Goal: Task Accomplishment & Management: Manage account settings

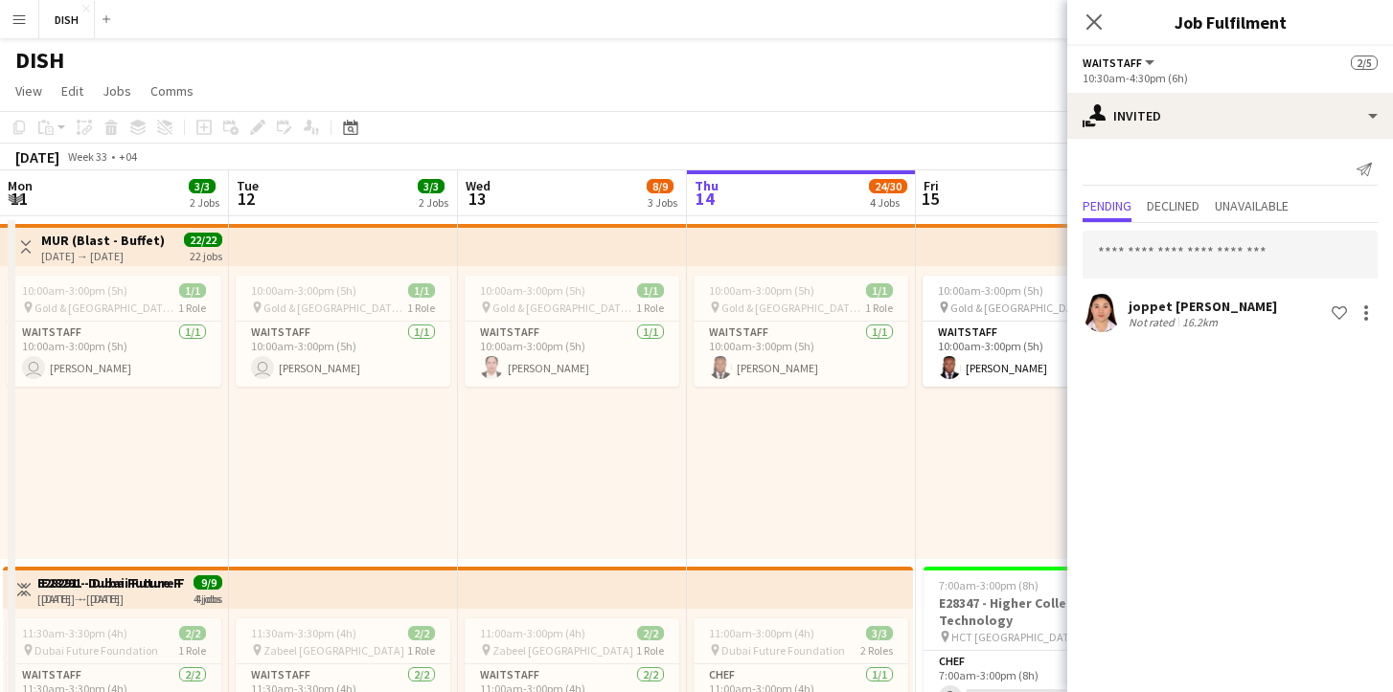
scroll to position [0, 458]
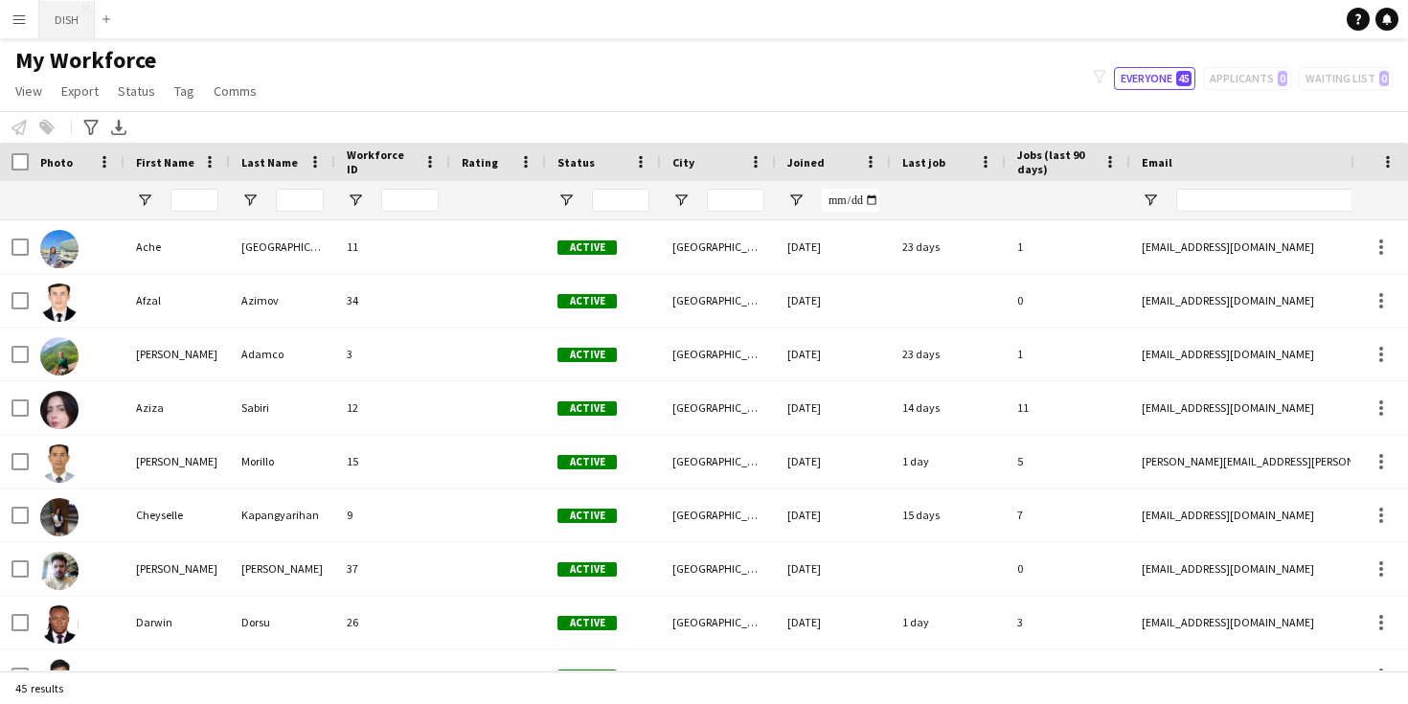
click at [76, 22] on button "DISH Close" at bounding box center [67, 19] width 56 height 37
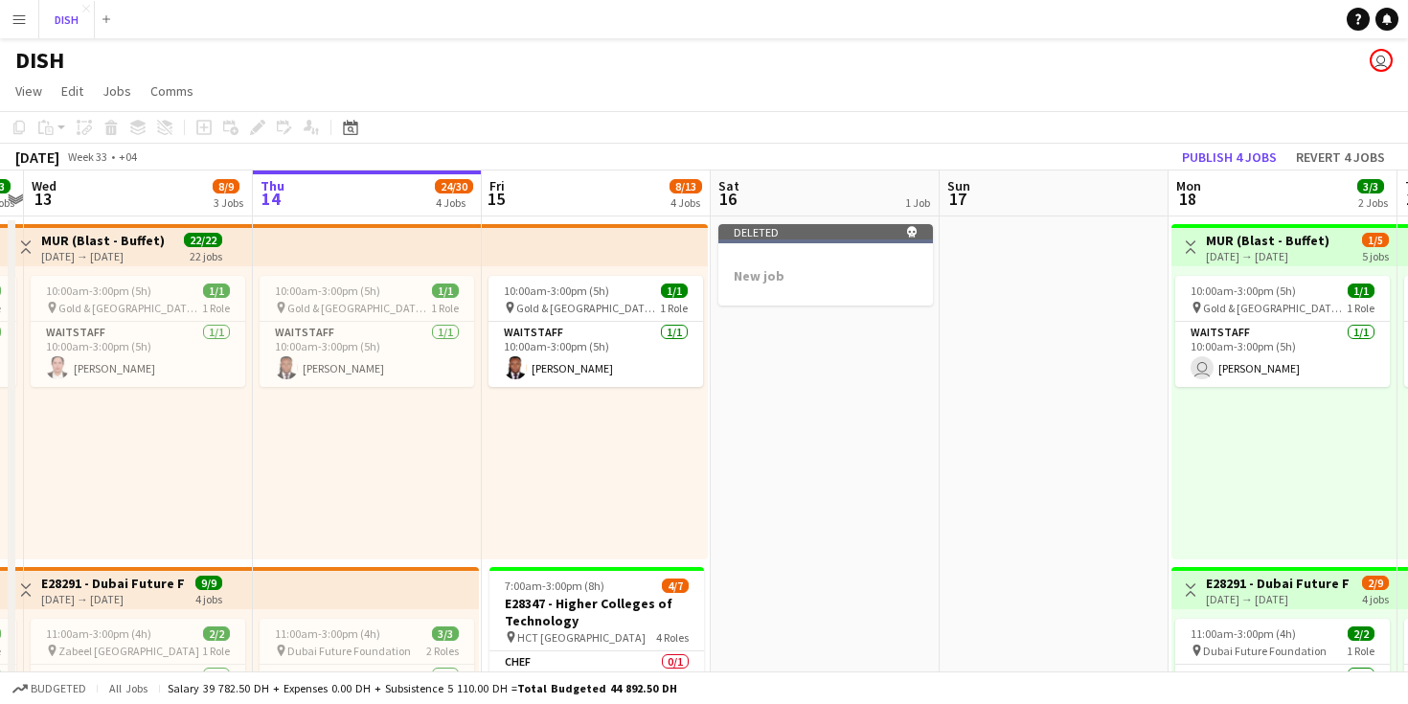
scroll to position [0, 434]
click at [845, 235] on div "Deleted skull" at bounding box center [825, 231] width 215 height 15
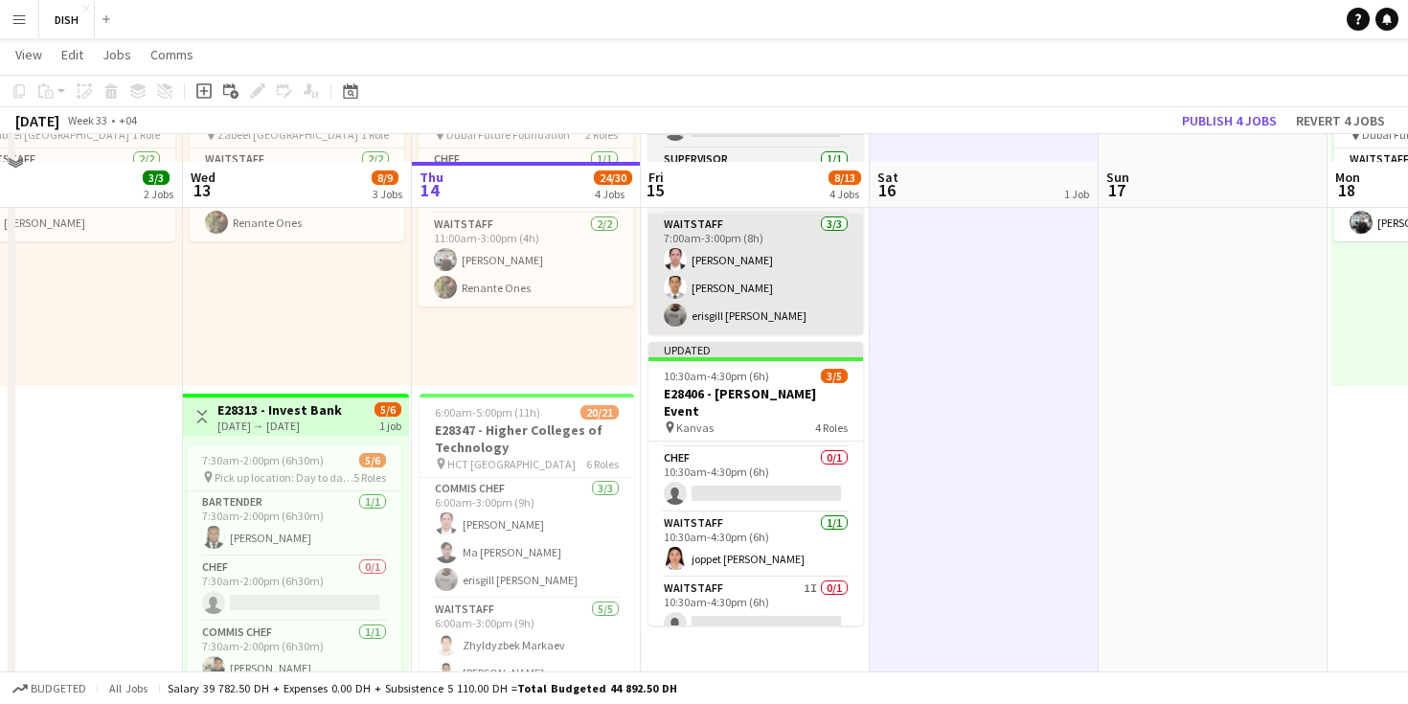
scroll to position [564, 0]
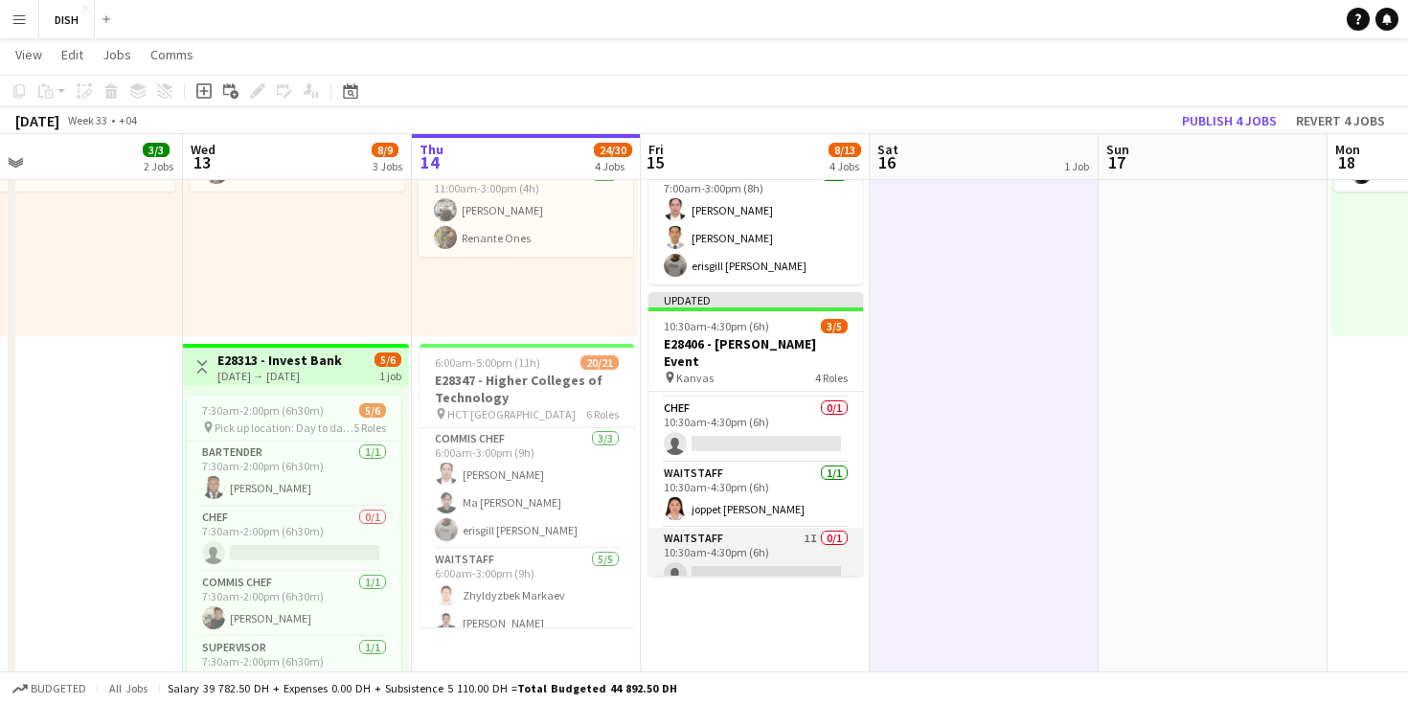
click at [753, 549] on app-card-role "Waitstaff 1I 0/1 10:30am-4:30pm (6h) single-neutral-actions" at bounding box center [755, 560] width 215 height 65
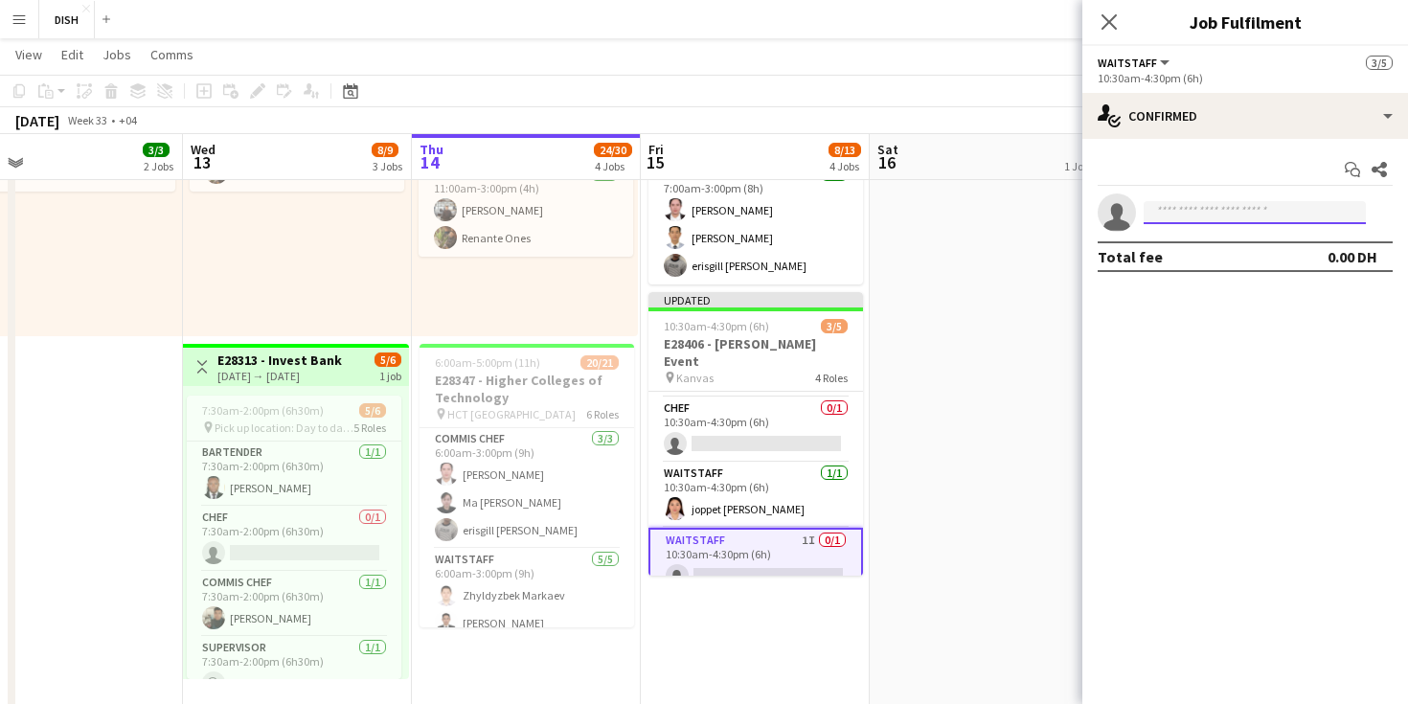
click at [1172, 205] on input at bounding box center [1255, 212] width 222 height 23
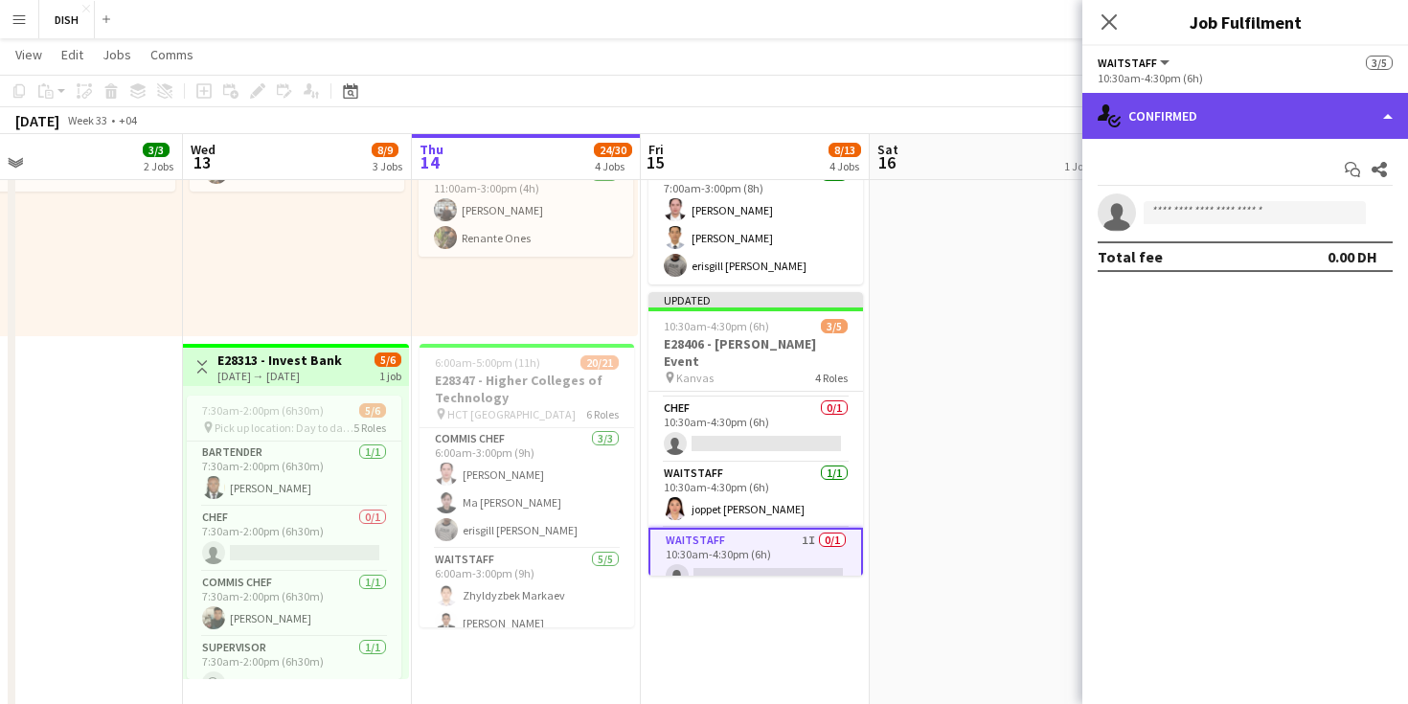
click at [1322, 106] on div "single-neutral-actions-check-2 Confirmed" at bounding box center [1245, 116] width 326 height 46
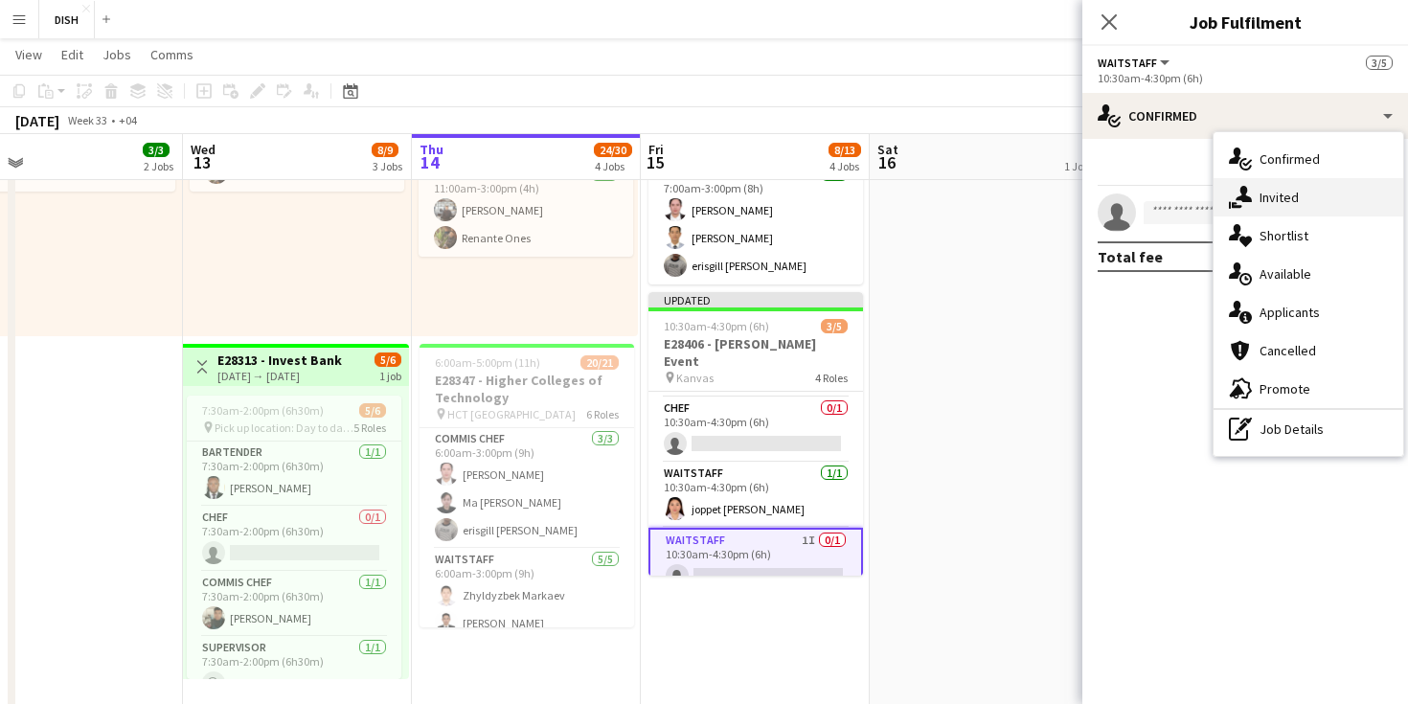
click at [1261, 188] on div "single-neutral-actions-share-1 Invited" at bounding box center [1309, 197] width 190 height 38
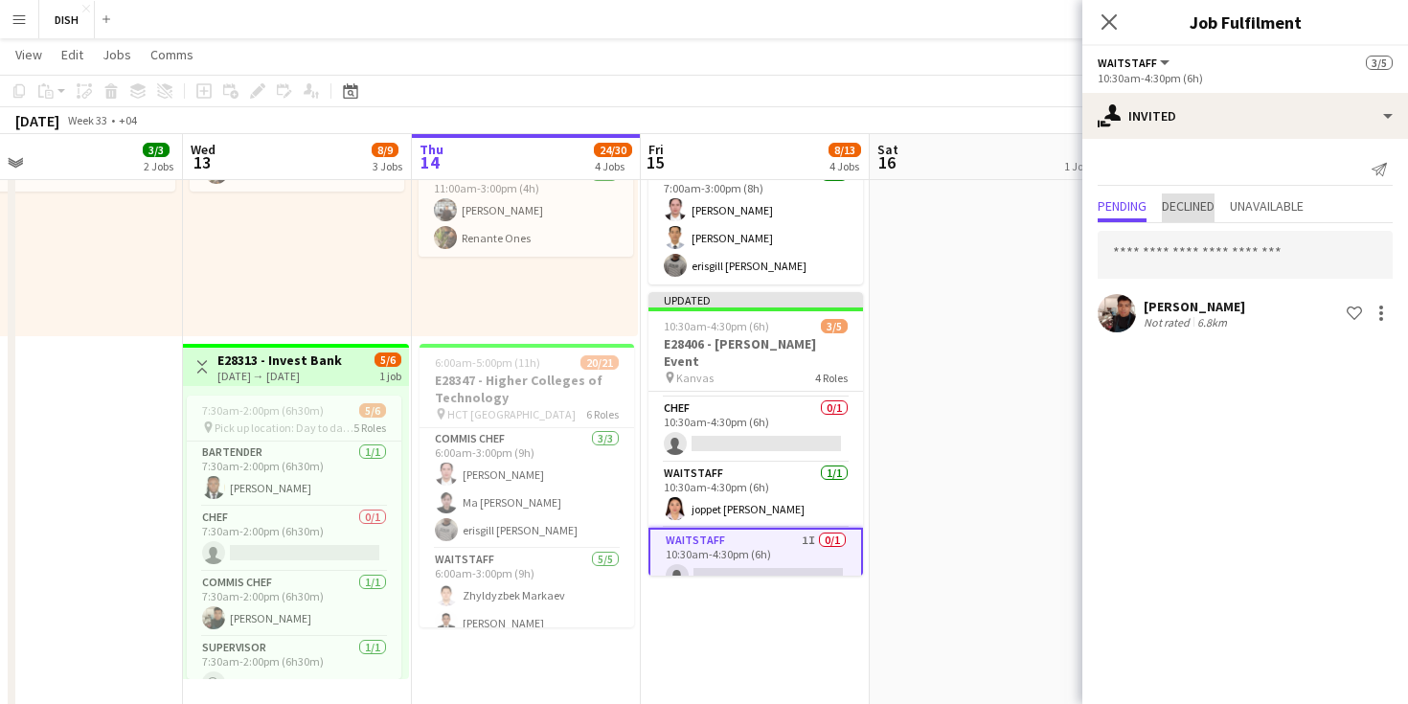
click at [1191, 212] on span "Declined" at bounding box center [1188, 205] width 53 height 13
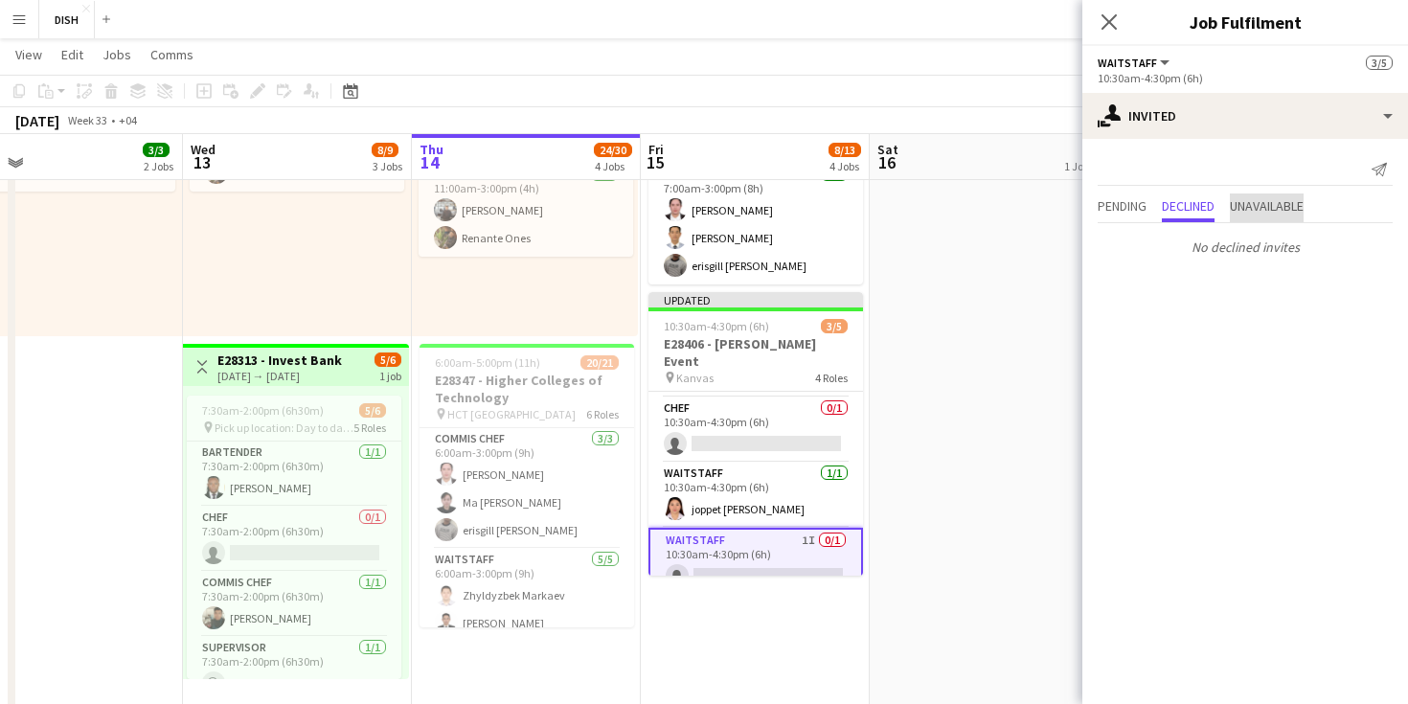
click at [1246, 208] on span "Unavailable" at bounding box center [1267, 205] width 74 height 13
click at [1118, 207] on span "Pending" at bounding box center [1122, 205] width 49 height 13
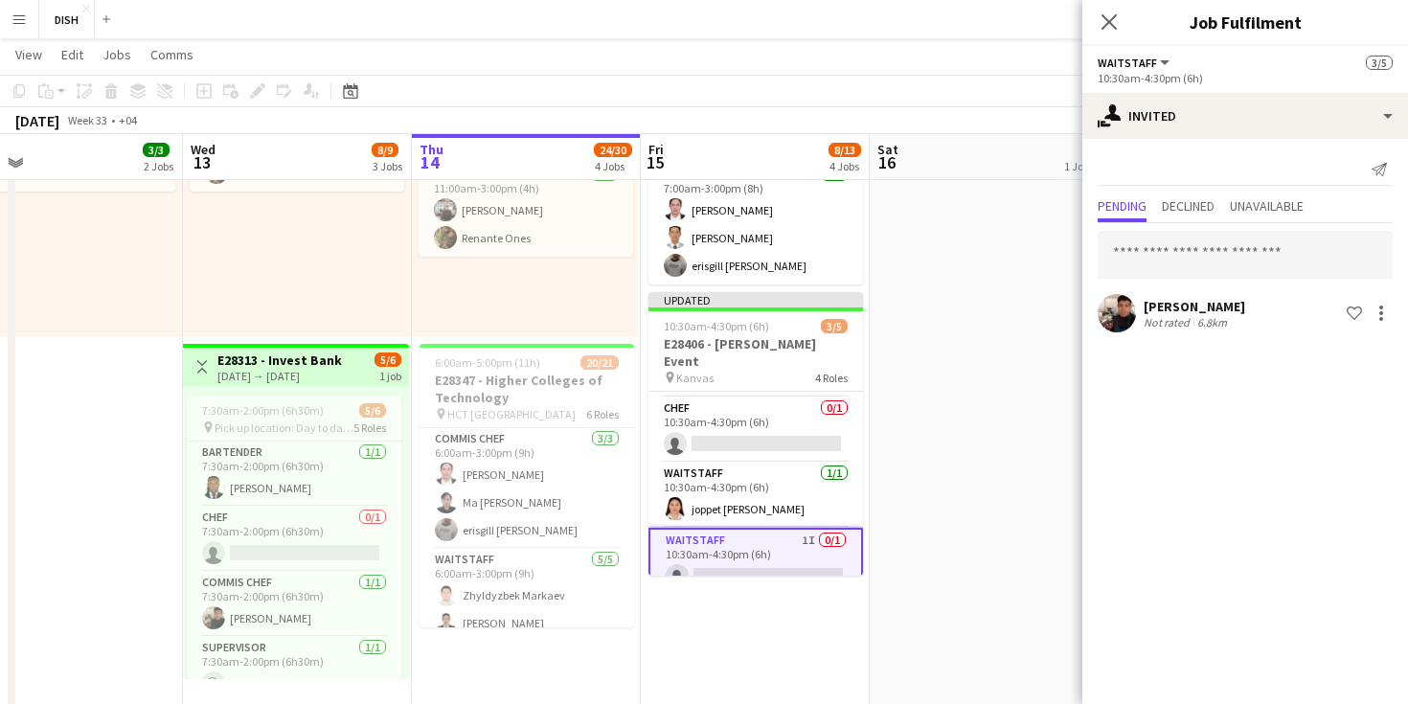
click at [1156, 310] on div "[PERSON_NAME]" at bounding box center [1195, 306] width 102 height 17
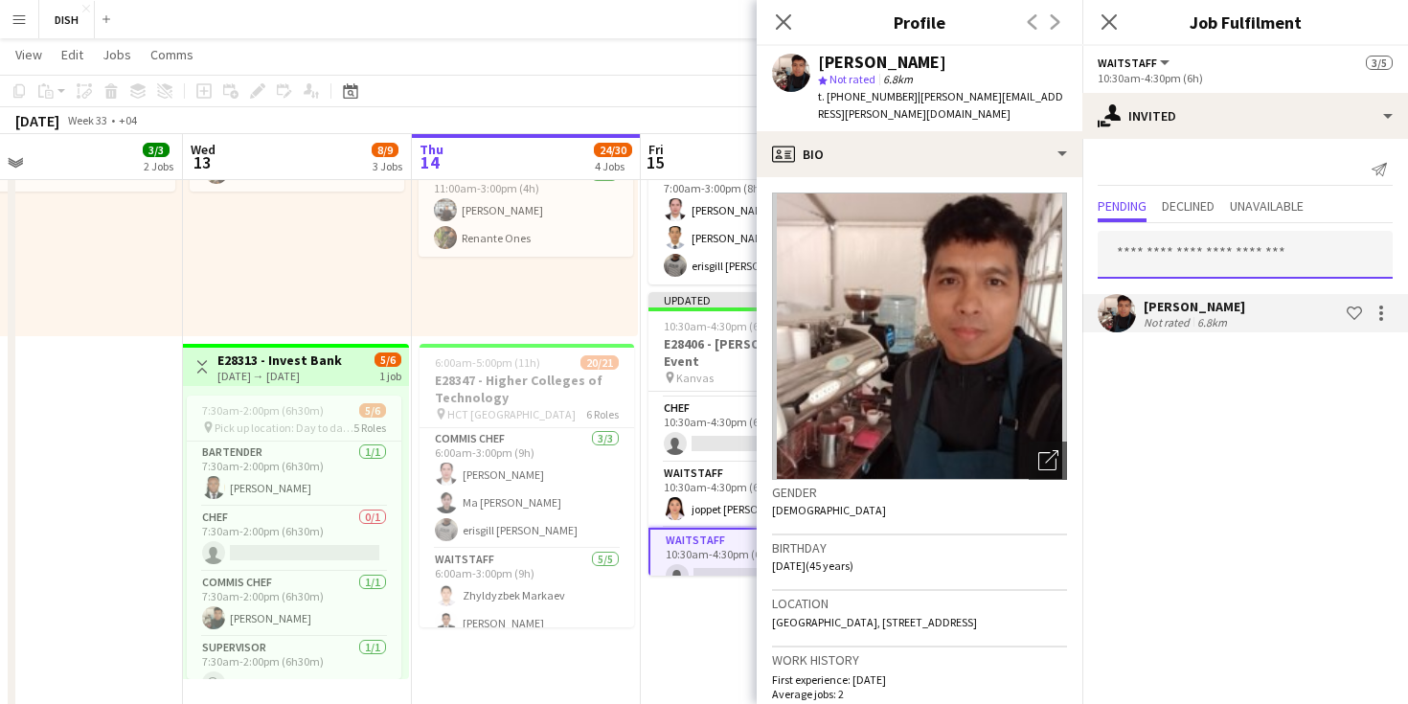
click at [1155, 250] on input "text" at bounding box center [1245, 255] width 295 height 48
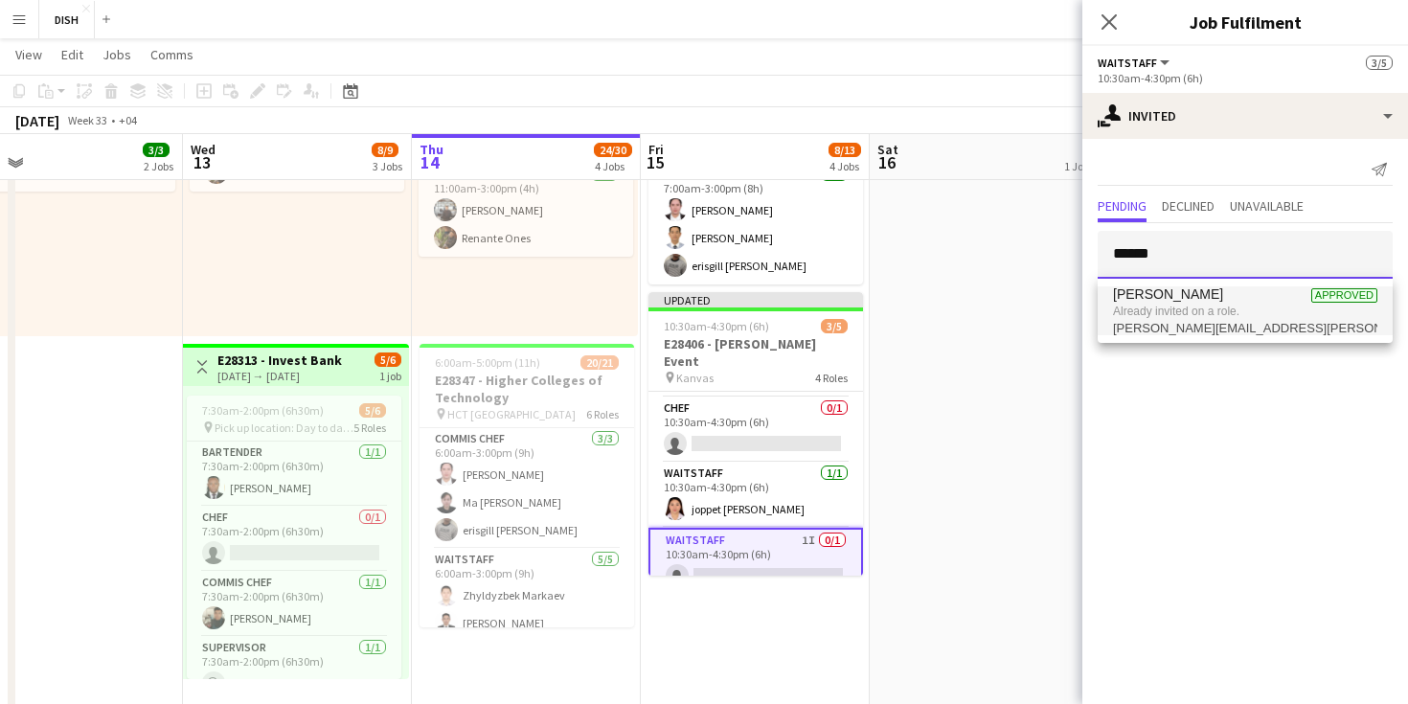
type input "******"
click at [1182, 296] on span "[PERSON_NAME]" at bounding box center [1168, 294] width 110 height 16
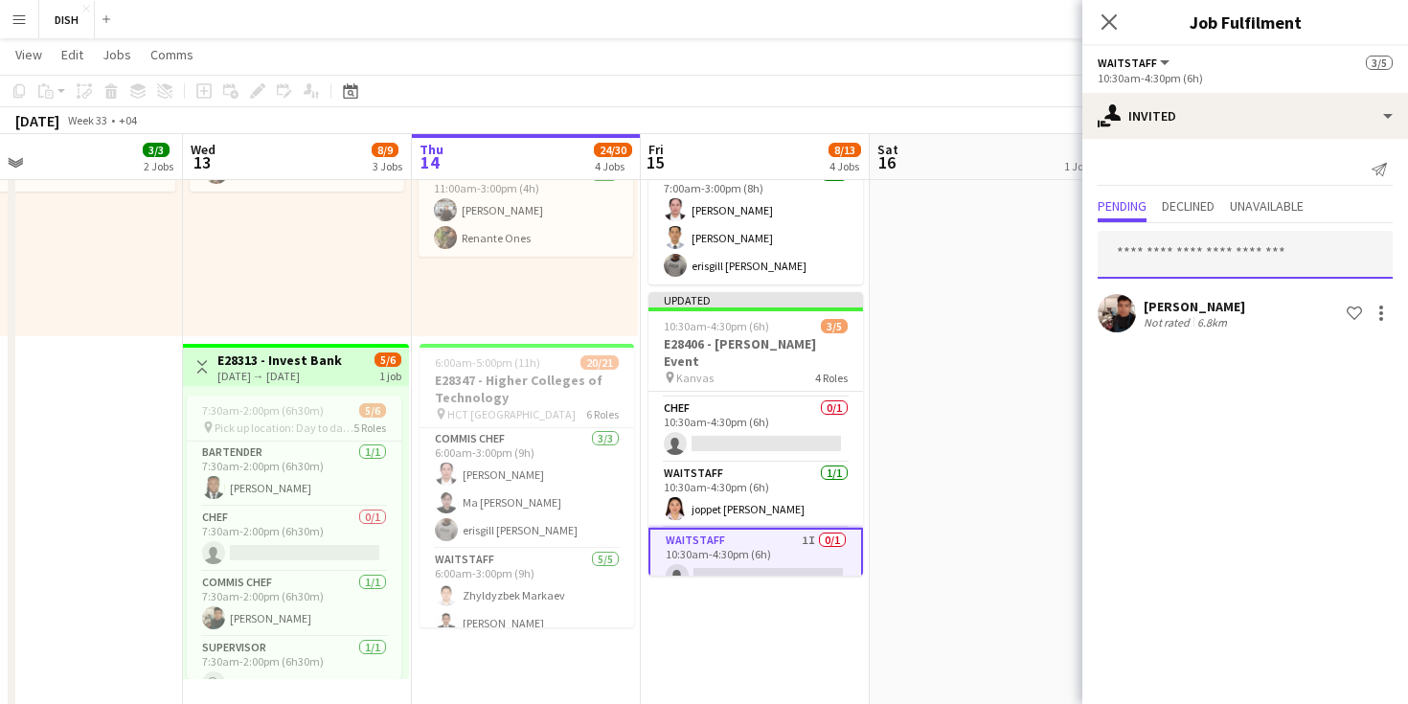
scroll to position [91, 0]
click at [964, 462] on app-date-cell "Deleted skull New job" at bounding box center [984, 332] width 229 height 1364
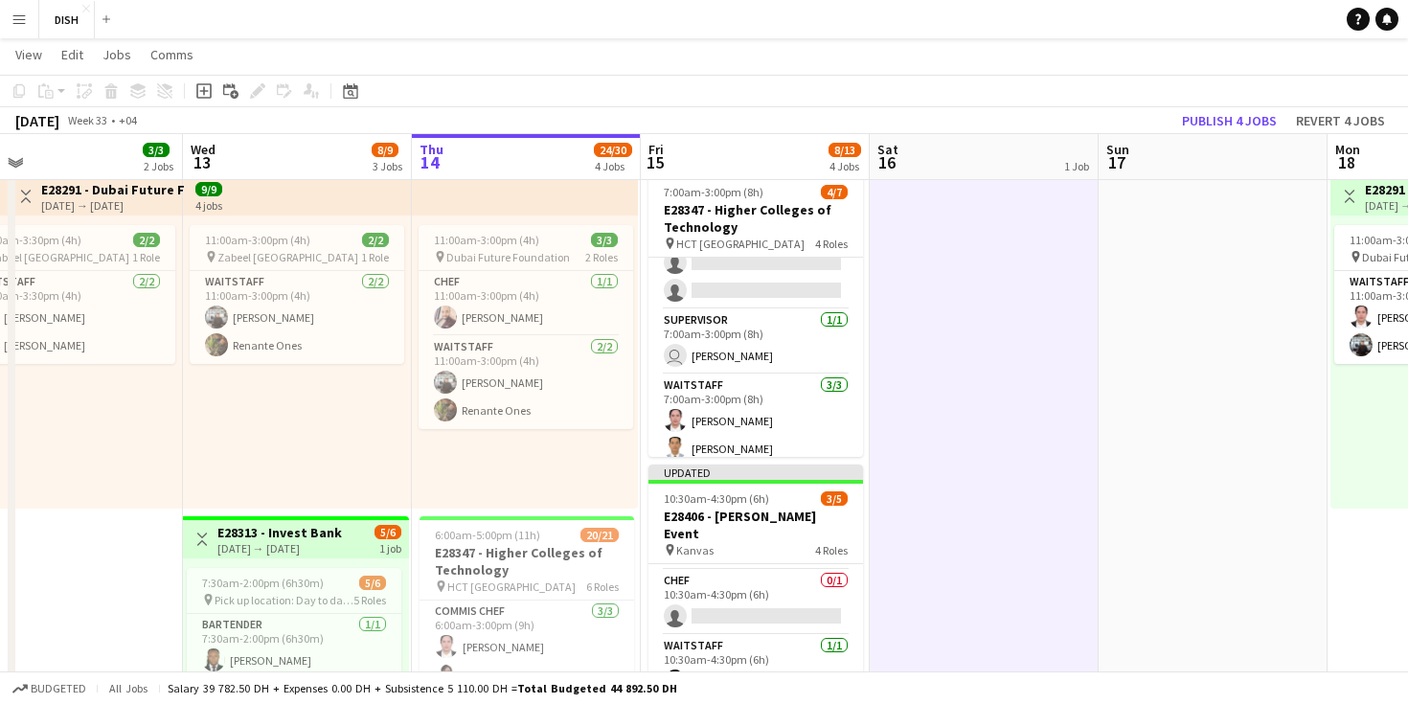
scroll to position [145, 0]
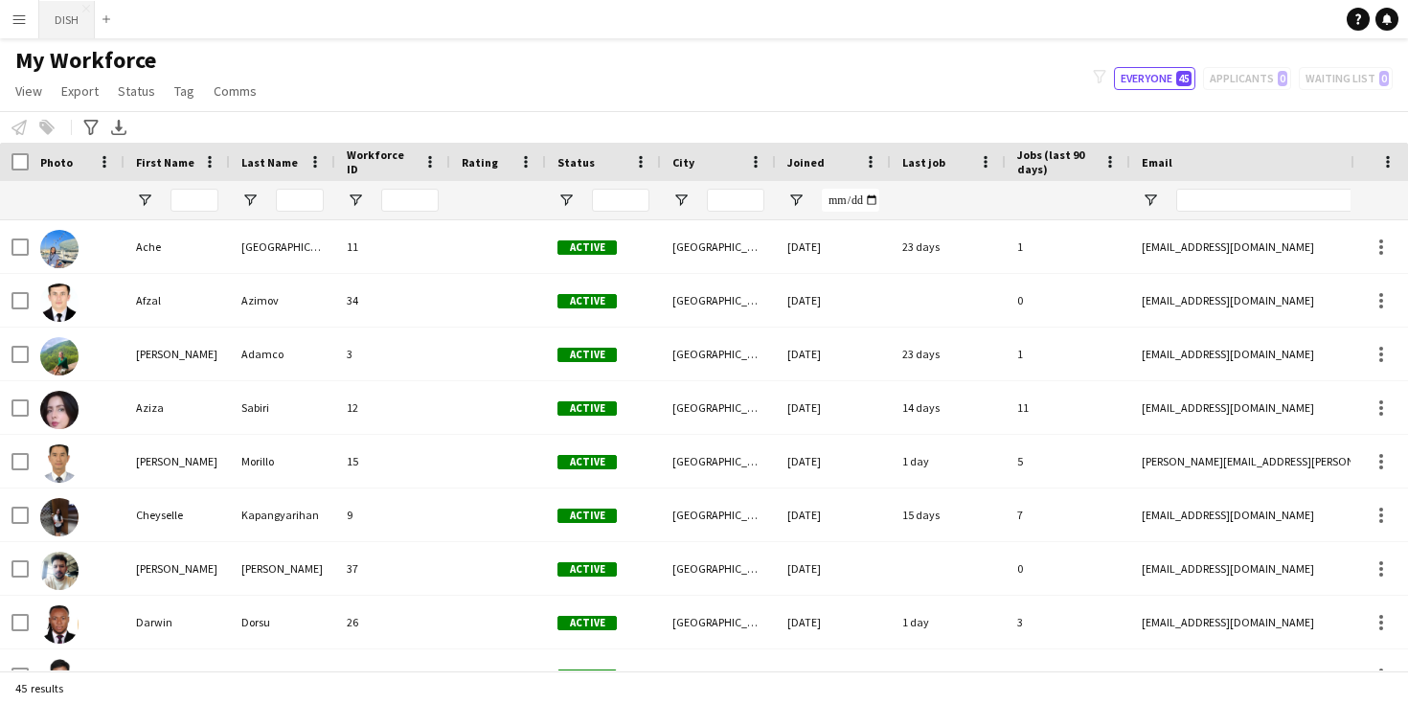
click at [78, 18] on button "DISH Close" at bounding box center [67, 19] width 56 height 37
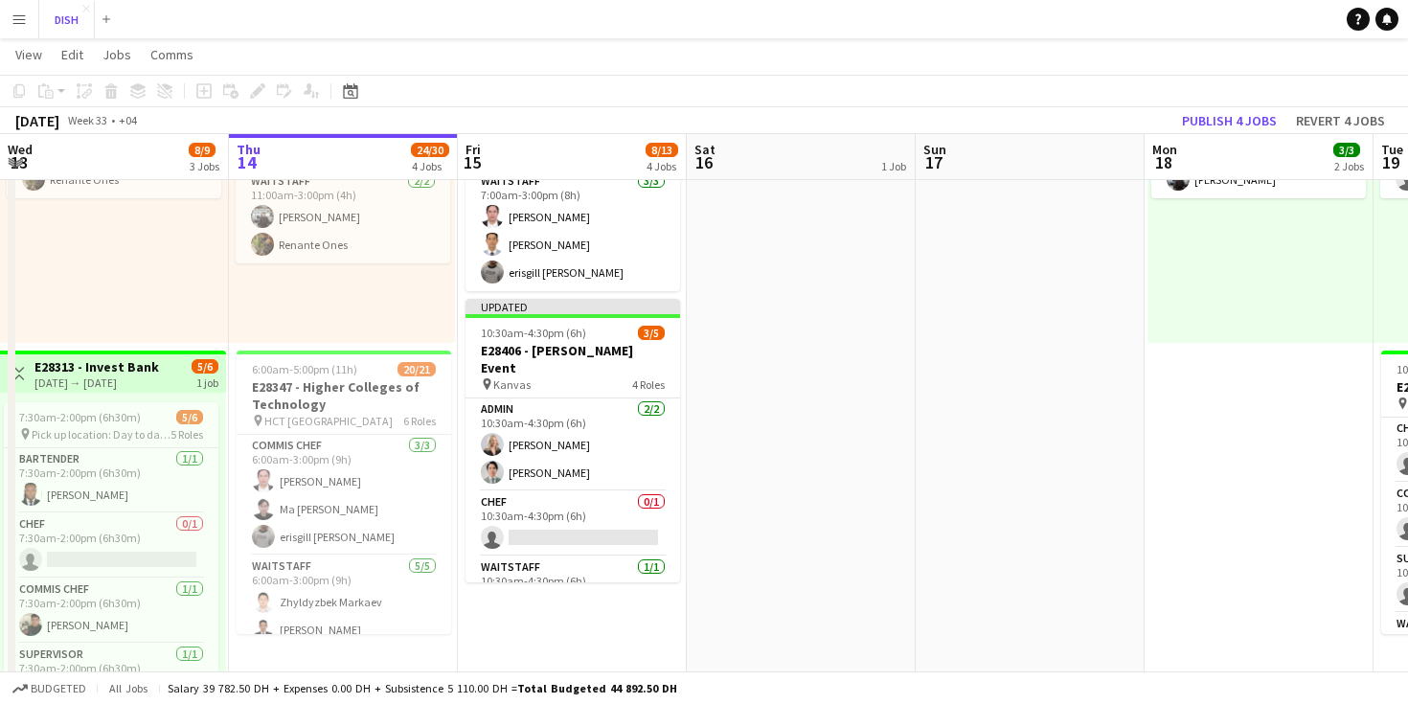
scroll to position [635, 0]
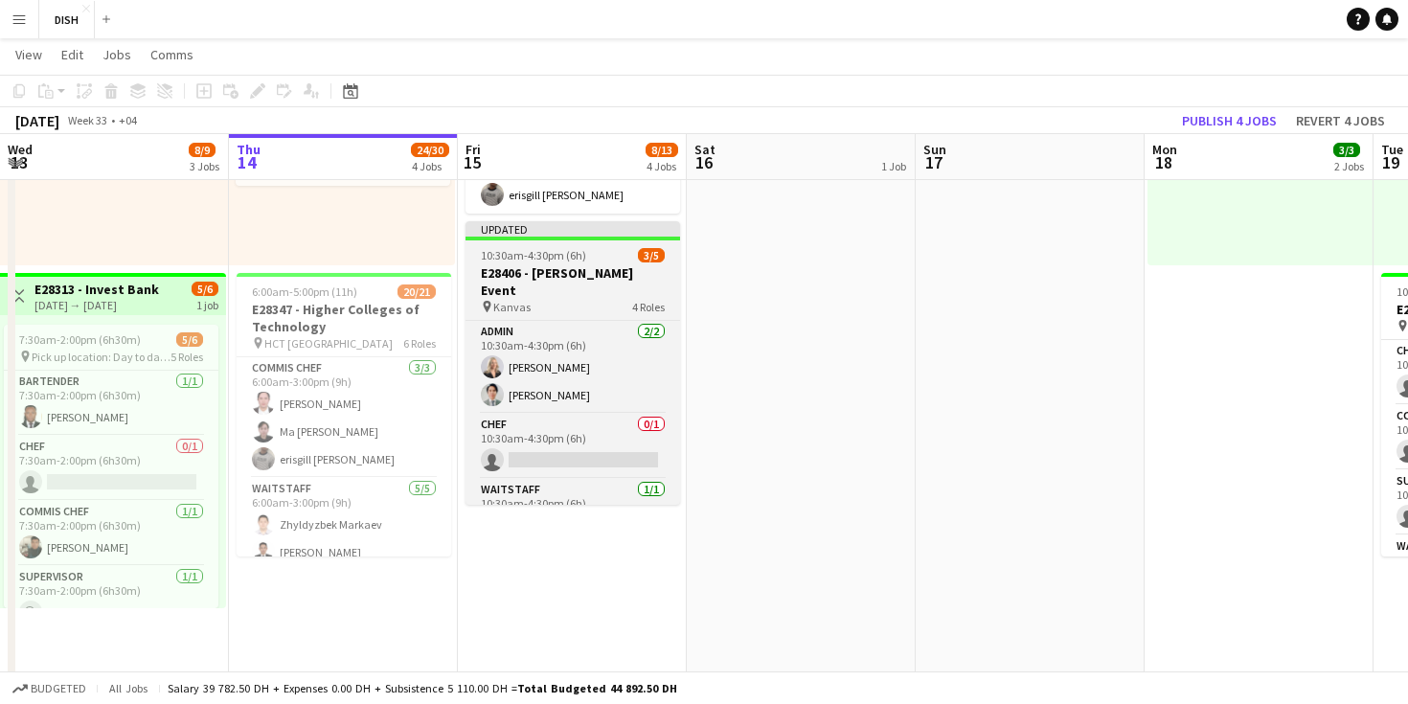
click at [579, 271] on h3 "E28406 - Knight Frank Event" at bounding box center [572, 281] width 215 height 34
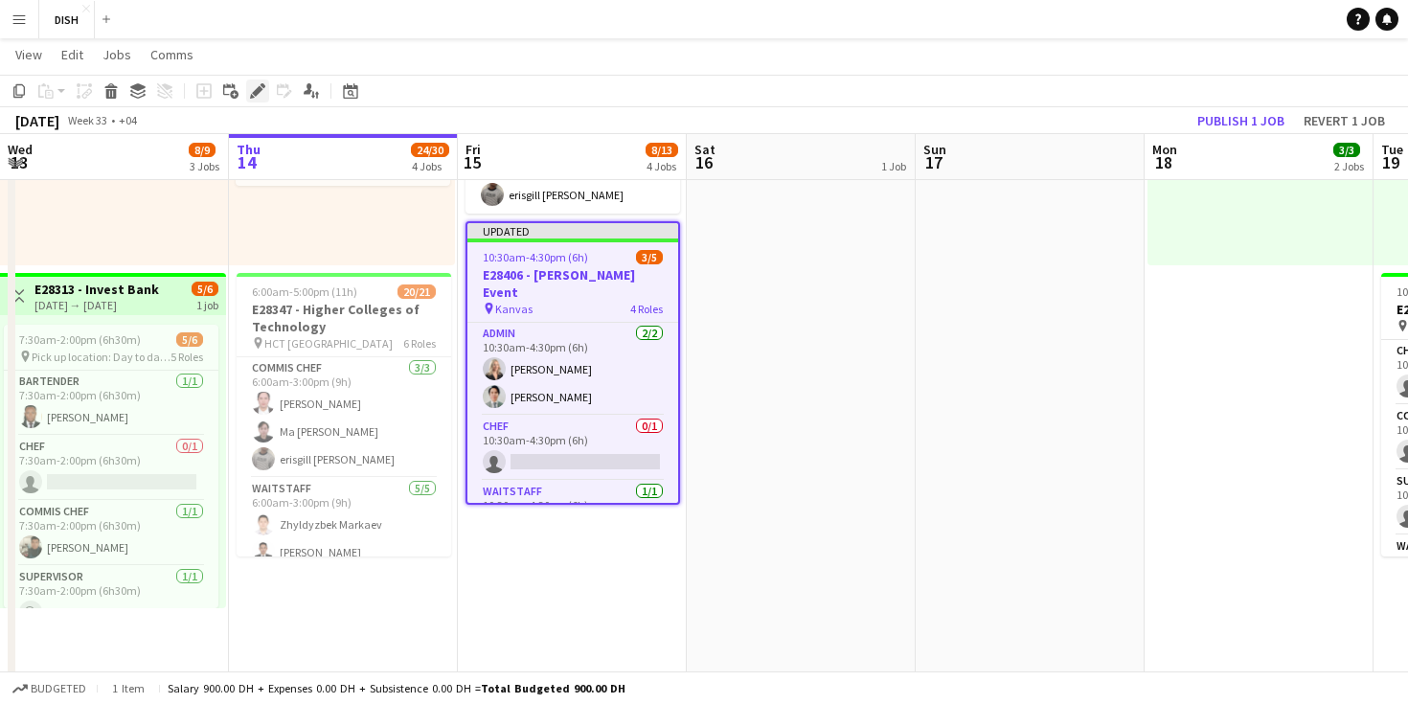
click at [260, 96] on icon "Edit" at bounding box center [257, 90] width 15 height 15
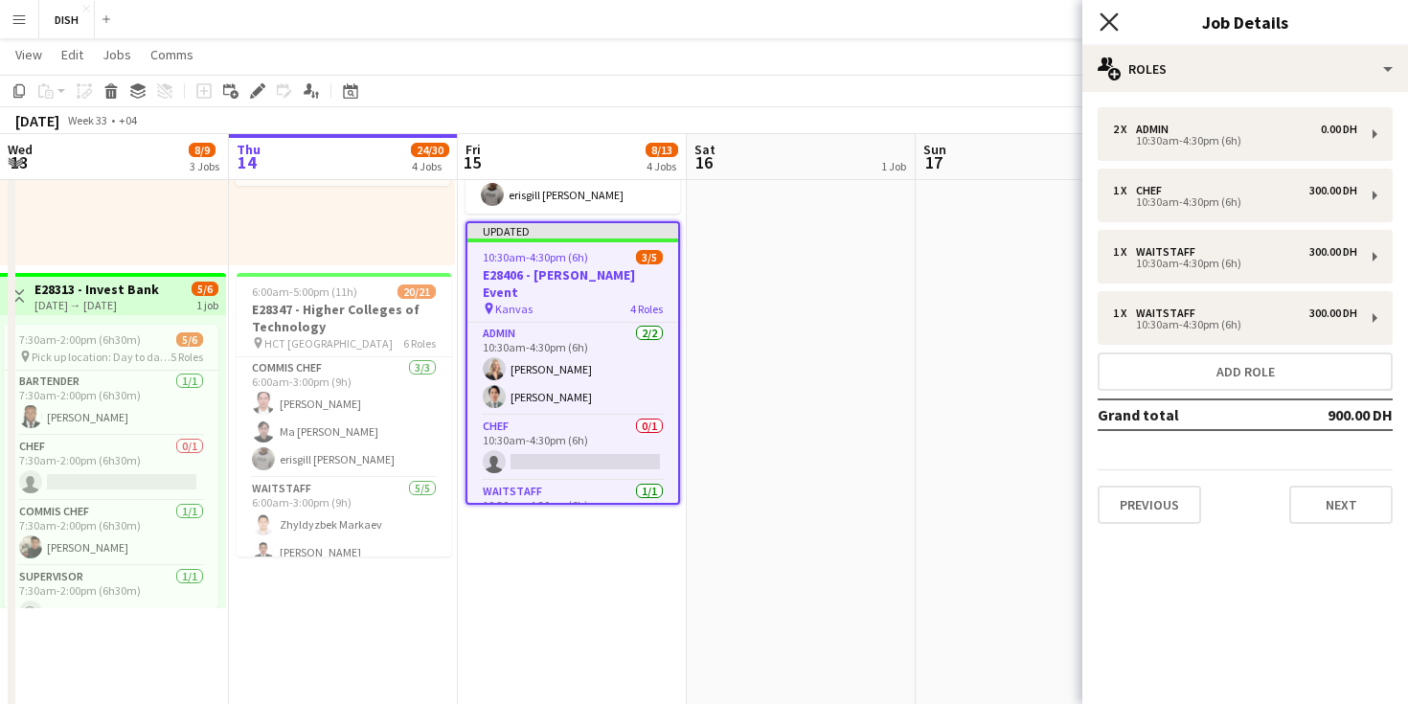
click at [1111, 20] on icon at bounding box center [1109, 21] width 18 height 18
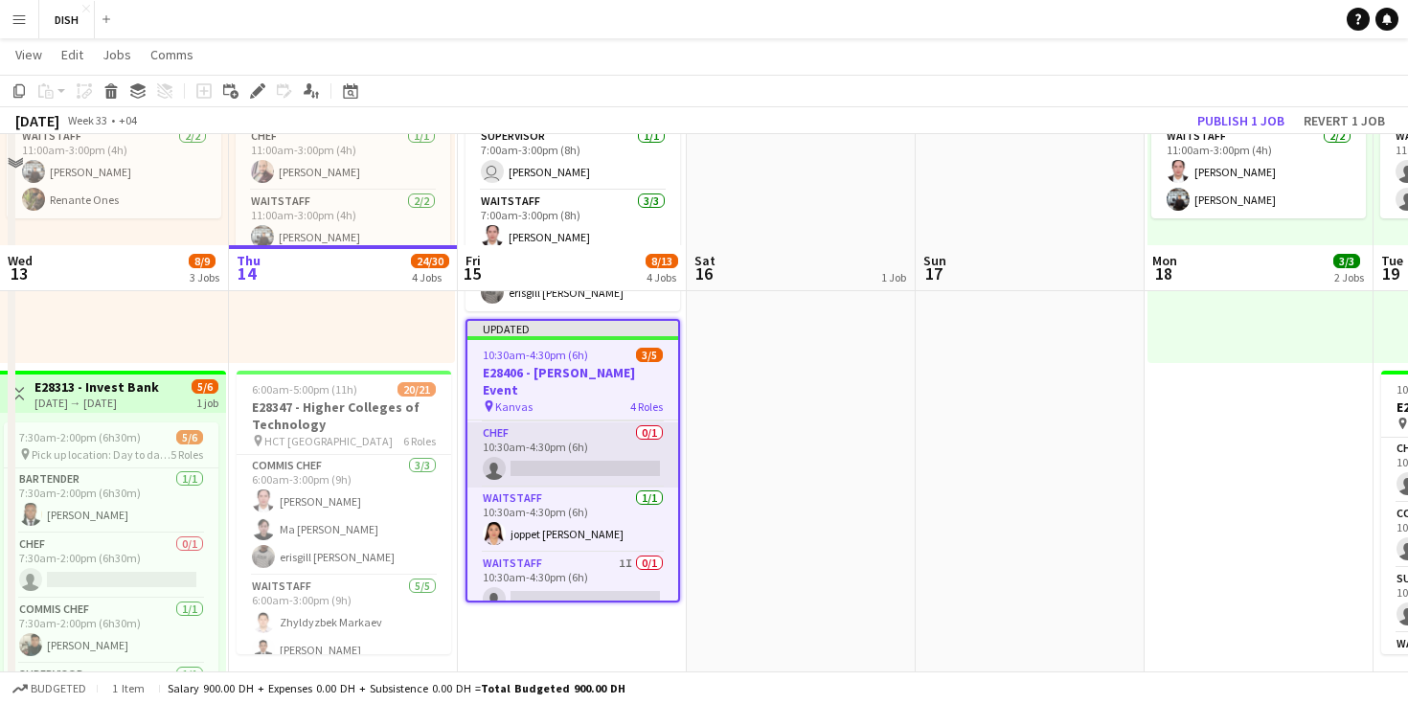
scroll to position [509, 0]
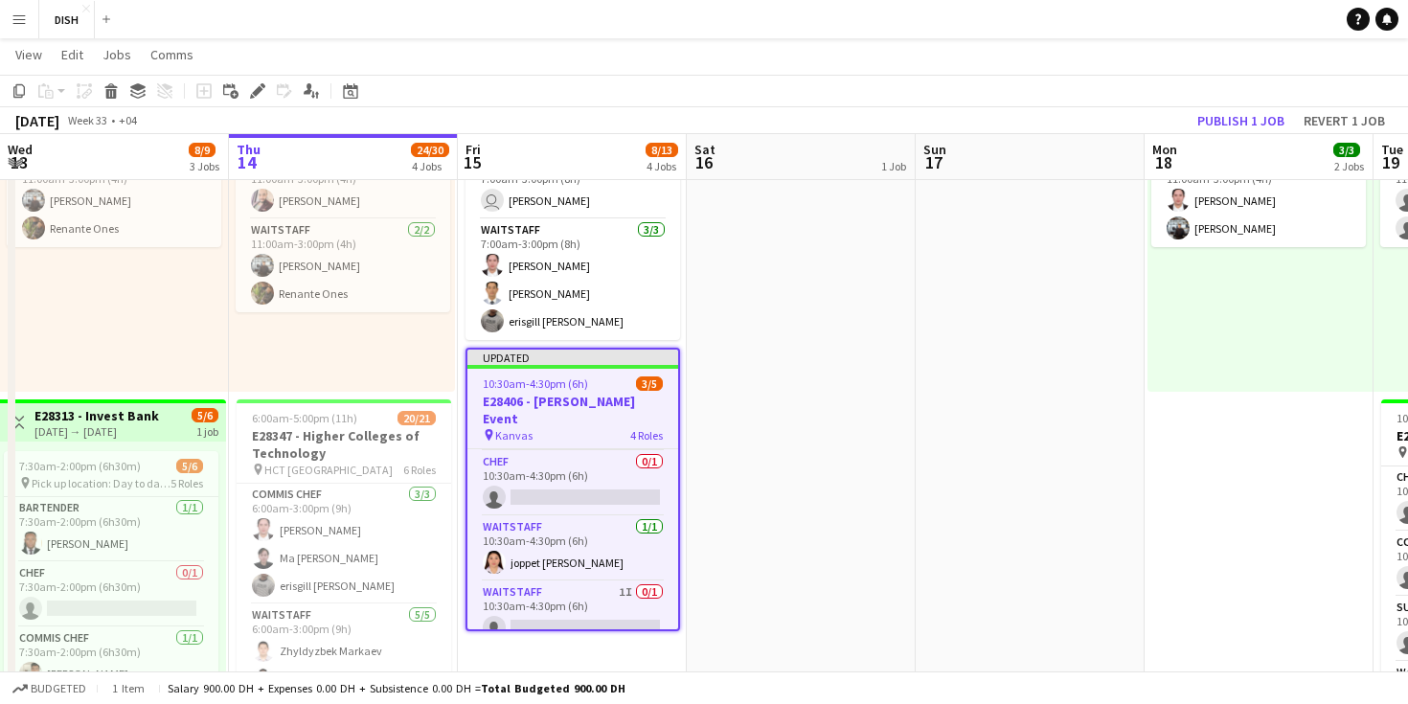
click at [559, 427] on div "pin Kanvas 4 Roles" at bounding box center [572, 434] width 211 height 15
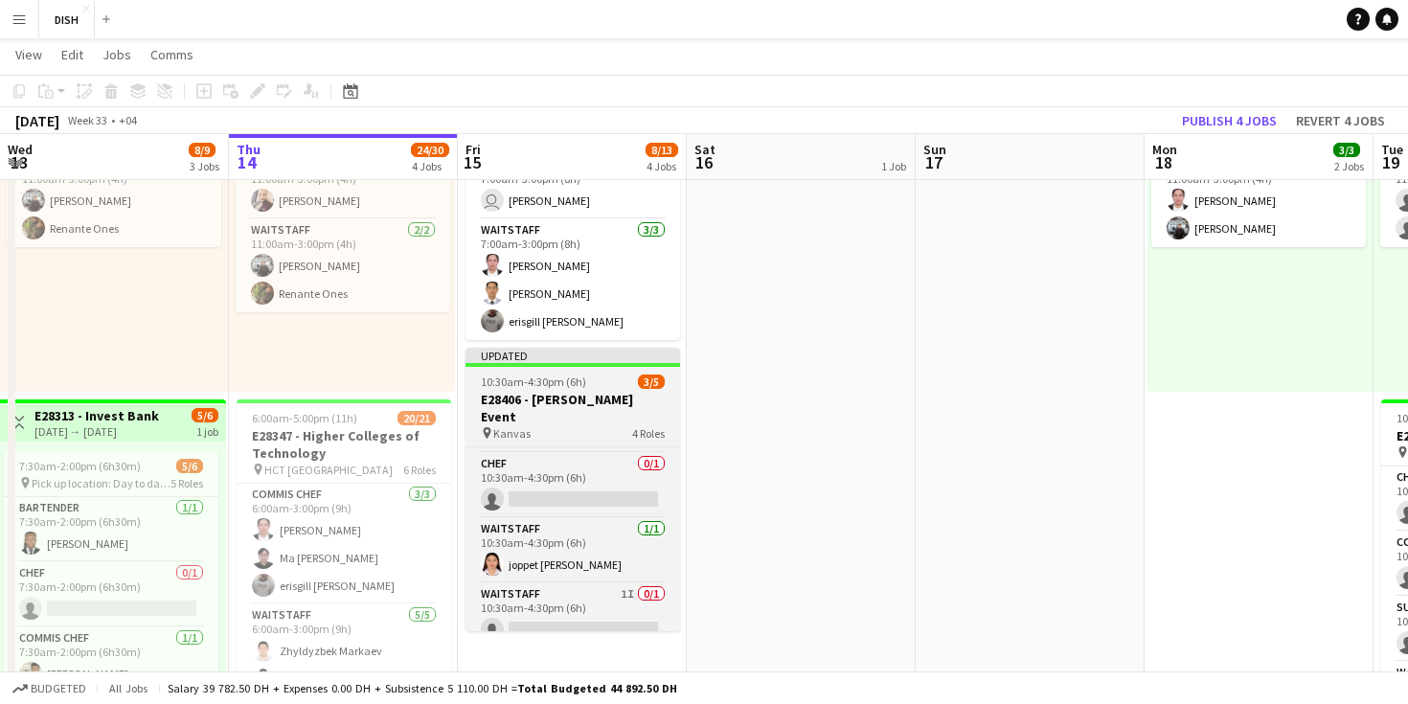
click at [559, 425] on div "pin Kanvas 4 Roles" at bounding box center [572, 432] width 215 height 15
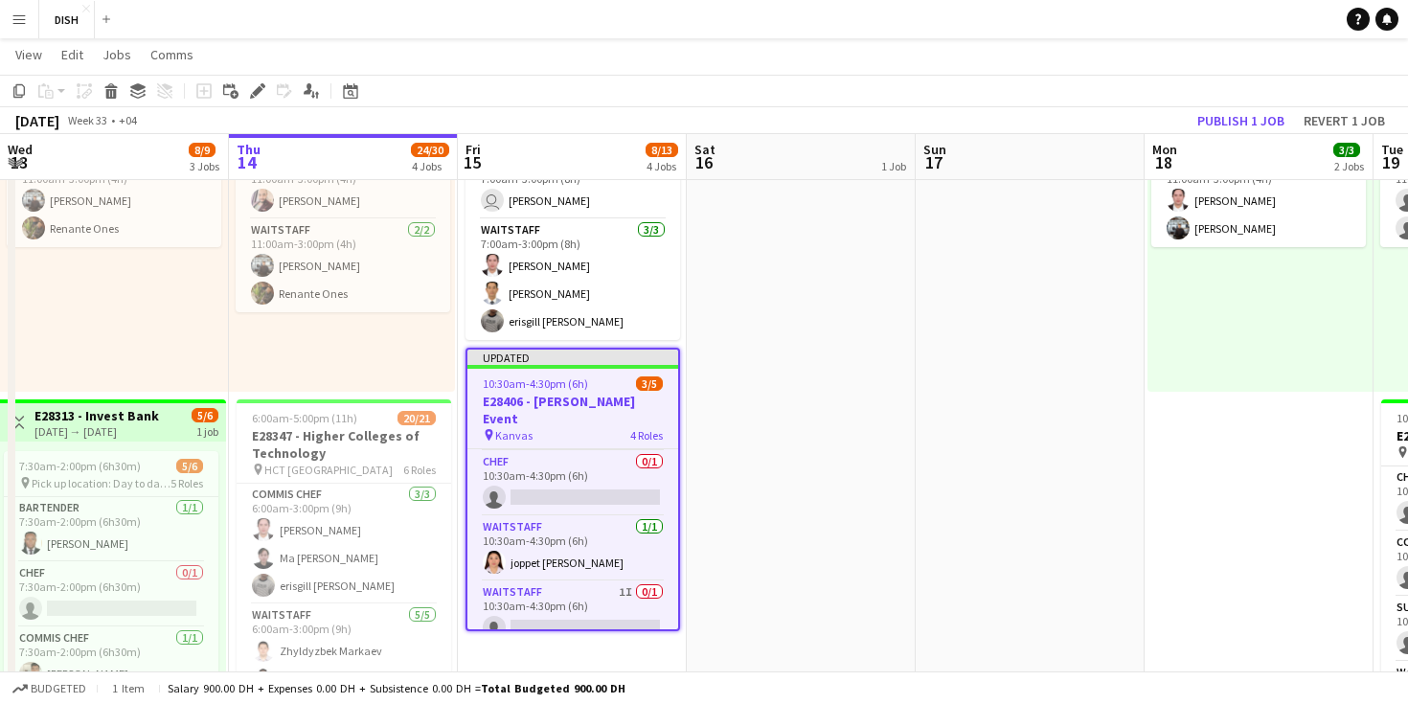
click at [560, 427] on div "pin Kanvas 4 Roles" at bounding box center [572, 434] width 211 height 15
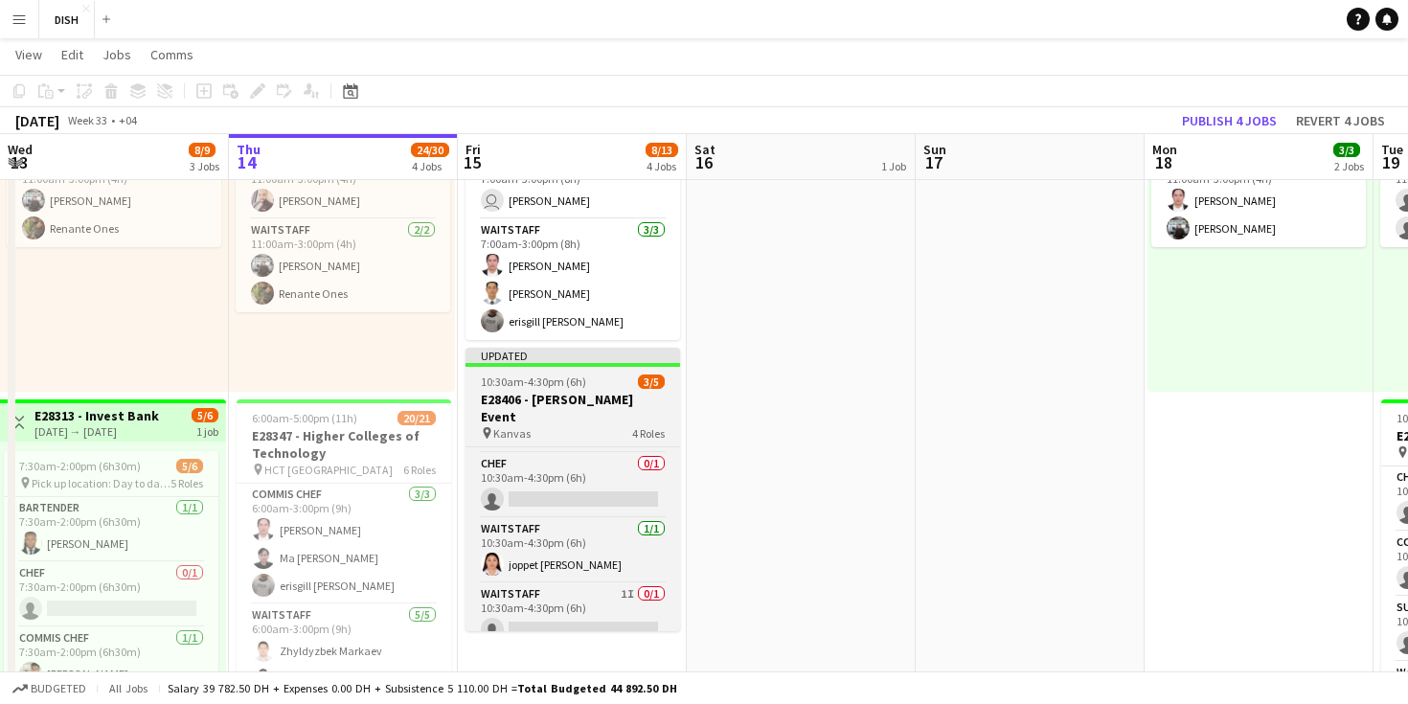
click at [560, 425] on div "pin Kanvas 4 Roles" at bounding box center [572, 432] width 215 height 15
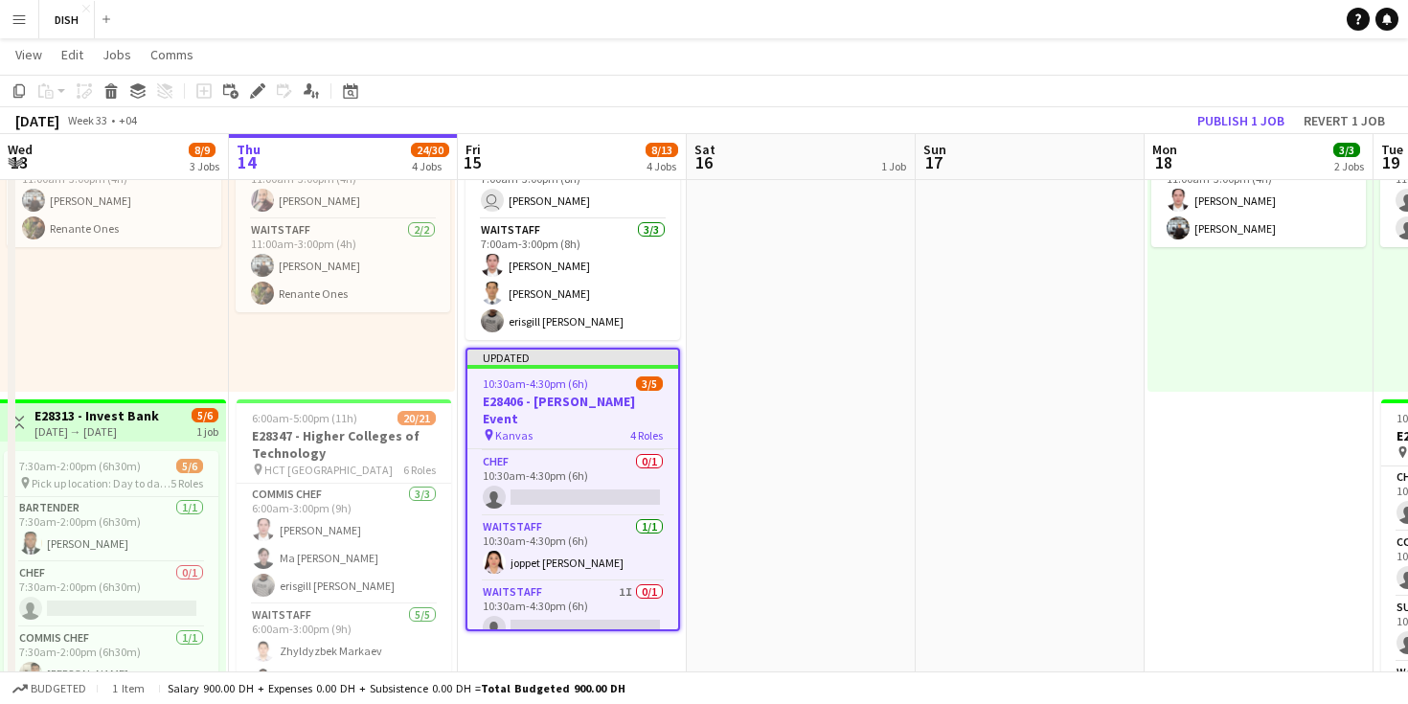
click at [559, 427] on div "pin Kanvas 4 Roles" at bounding box center [572, 434] width 211 height 15
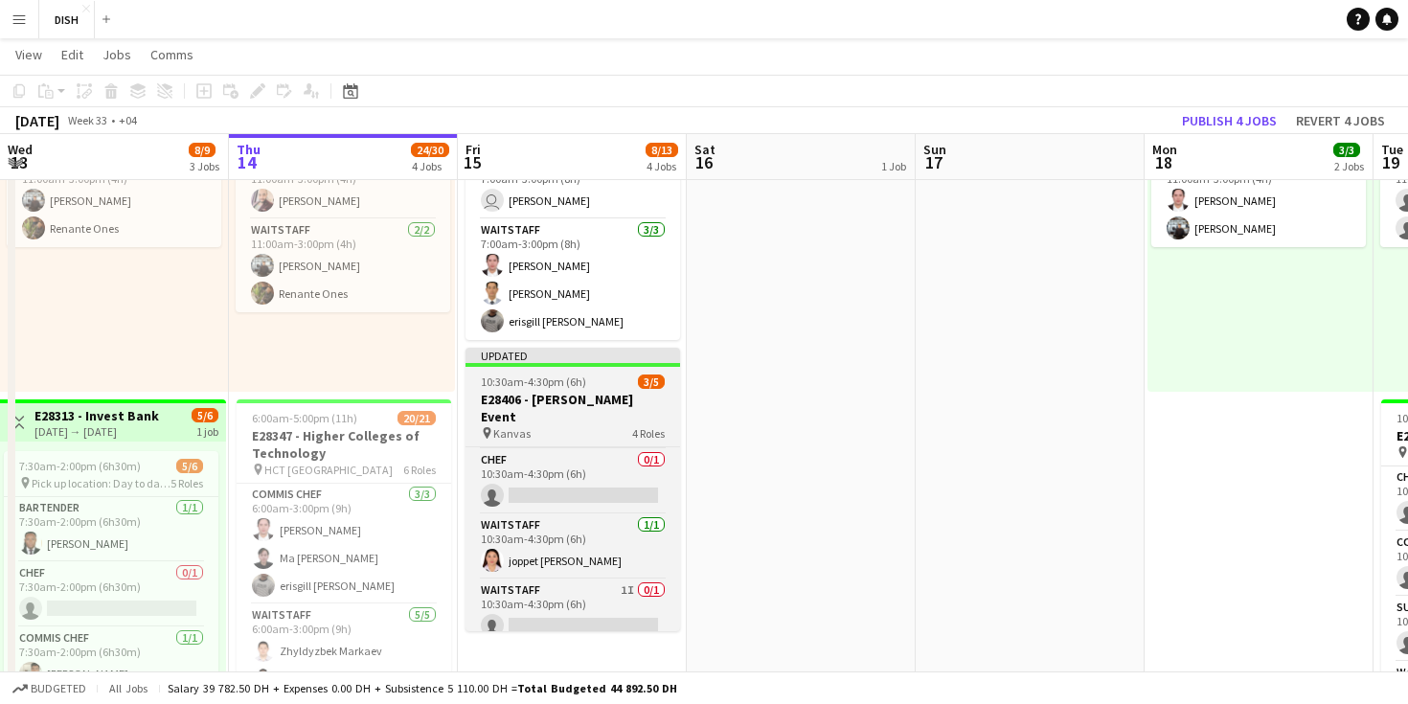
scroll to position [87, 0]
click at [559, 425] on div "pin Kanvas 4 Roles" at bounding box center [572, 432] width 215 height 15
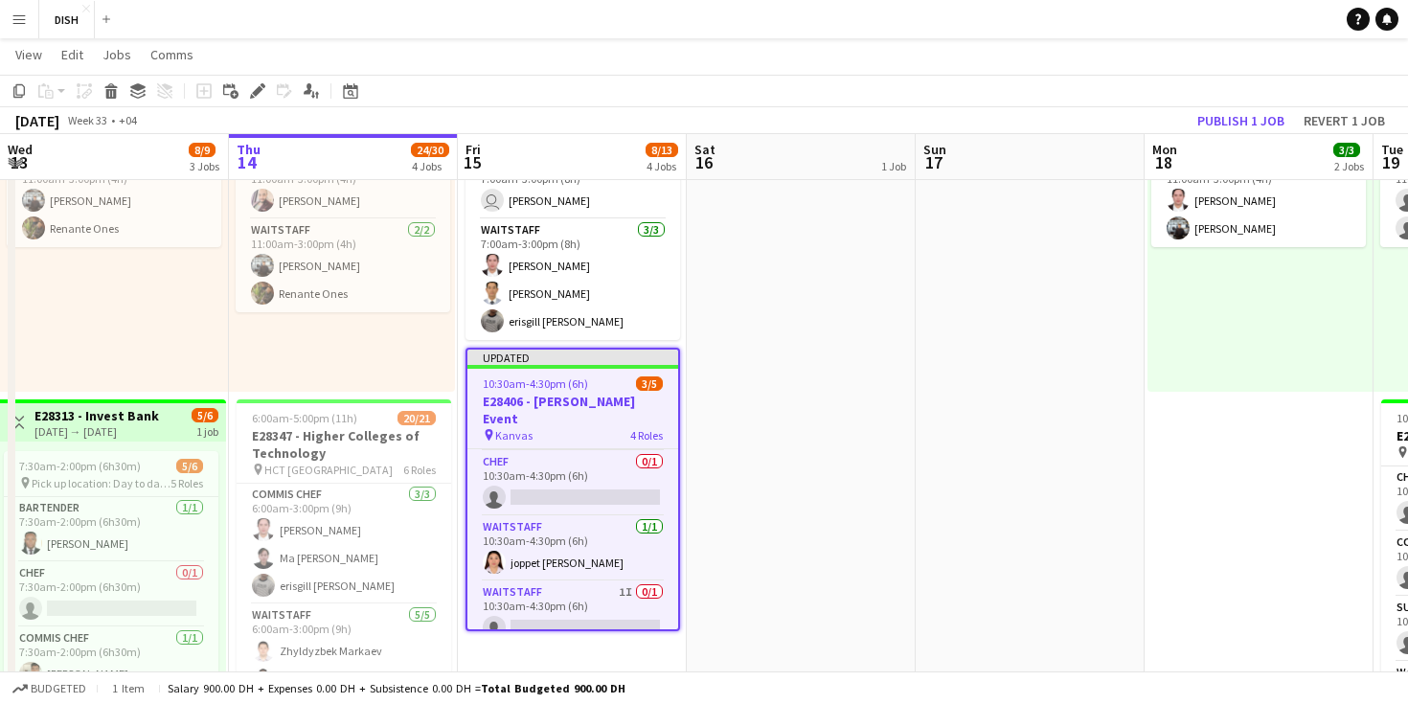
click at [559, 427] on div "pin Kanvas 4 Roles" at bounding box center [572, 434] width 211 height 15
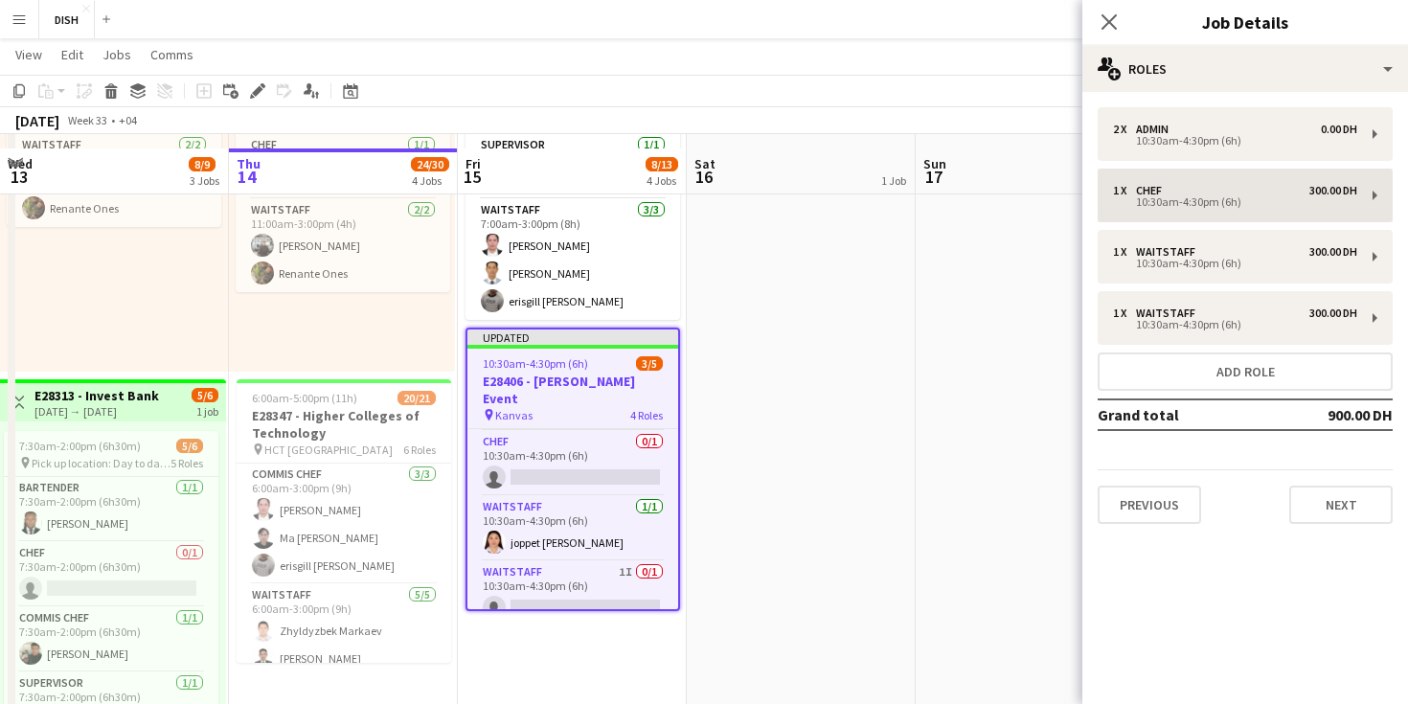
scroll to position [527, 0]
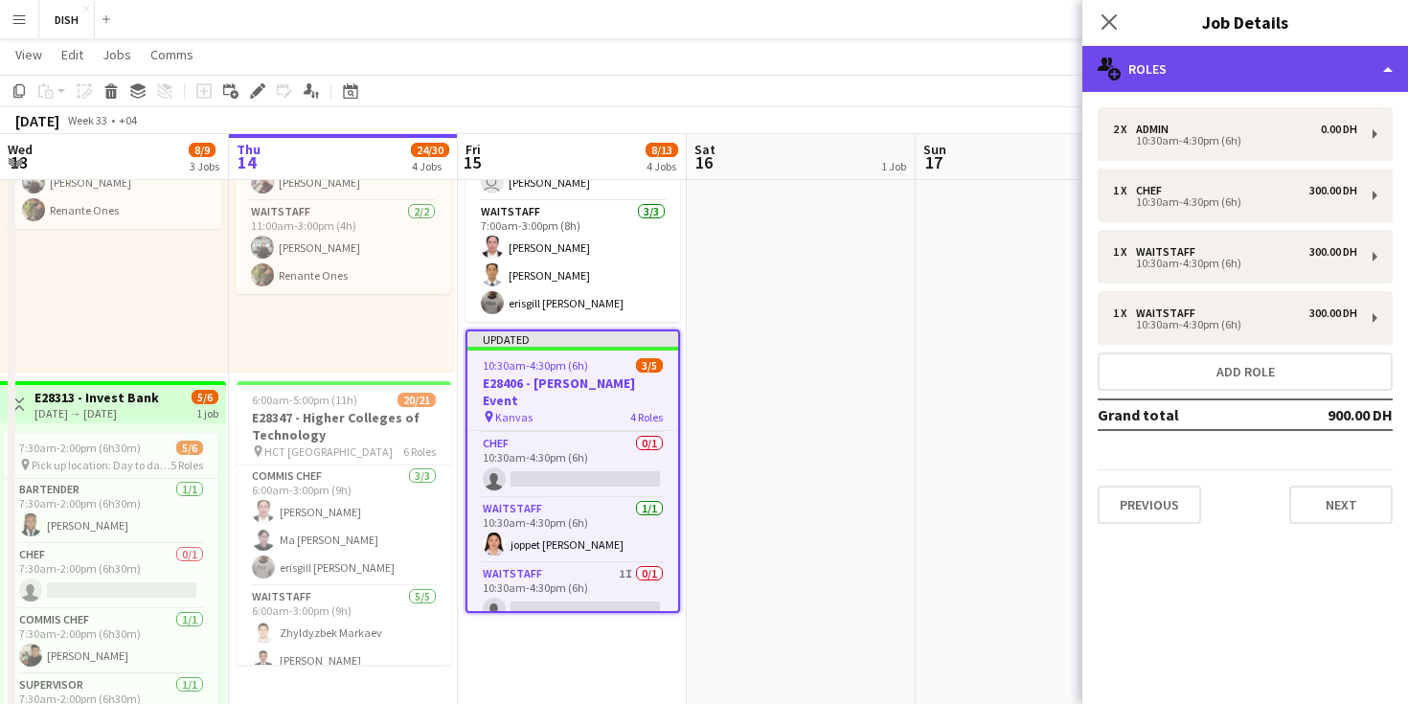
click at [1380, 65] on div "multiple-users-add Roles" at bounding box center [1245, 69] width 326 height 46
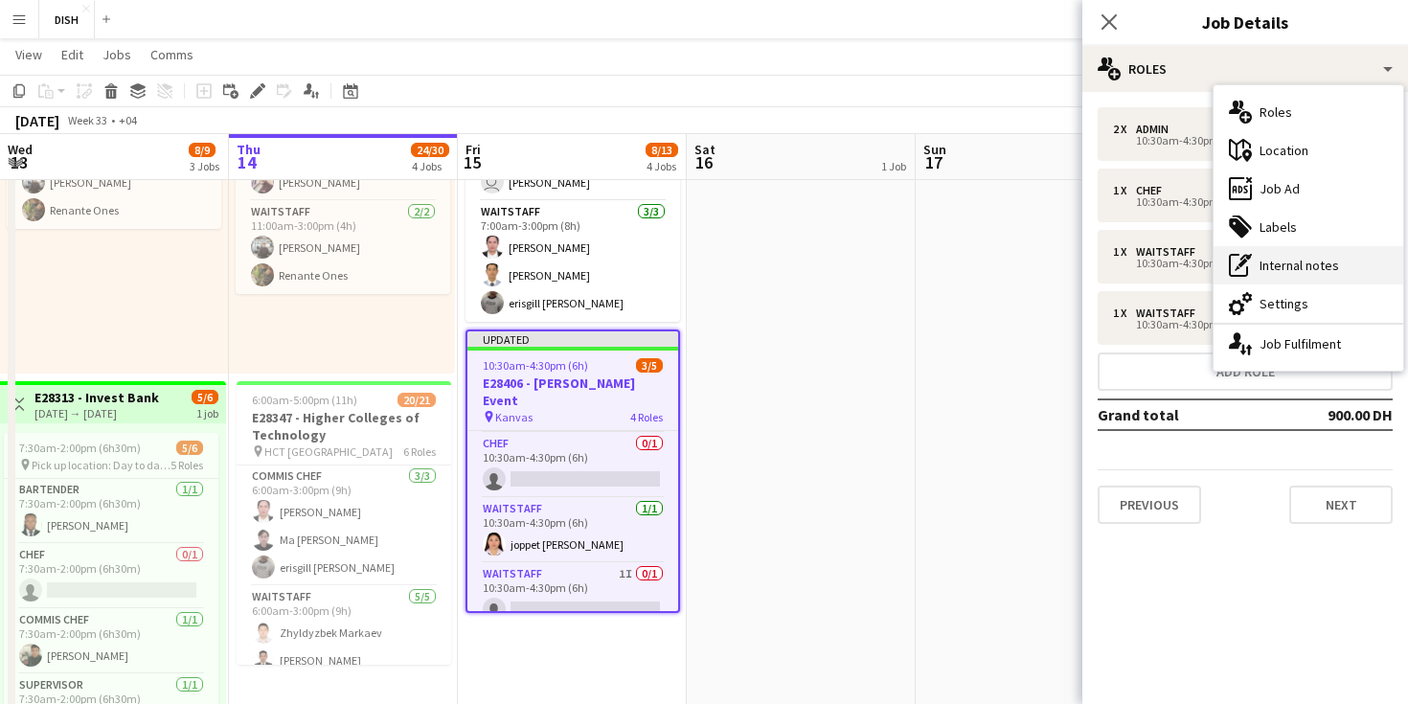
click at [1276, 264] on div "pen-write Internal notes" at bounding box center [1309, 265] width 190 height 38
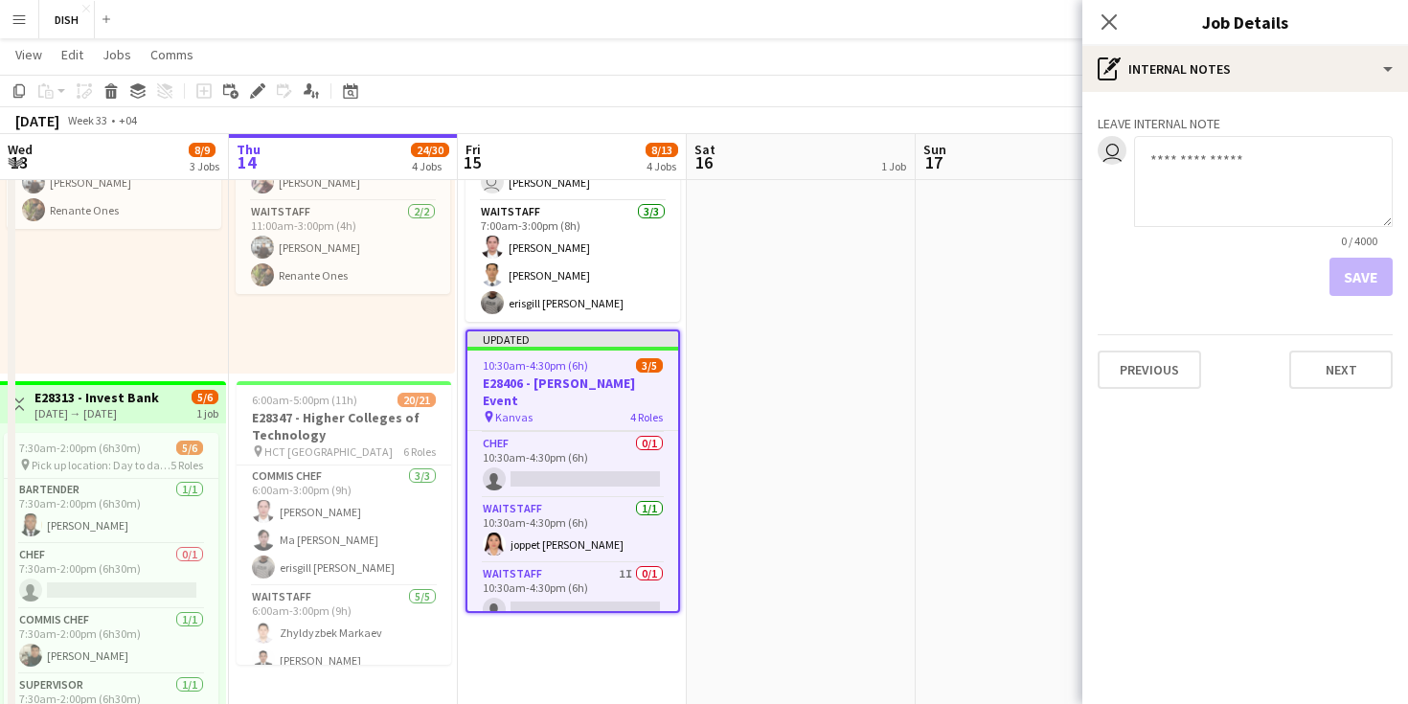
click at [1217, 183] on textarea at bounding box center [1263, 181] width 259 height 91
